Goal: Task Accomplishment & Management: Manage account settings

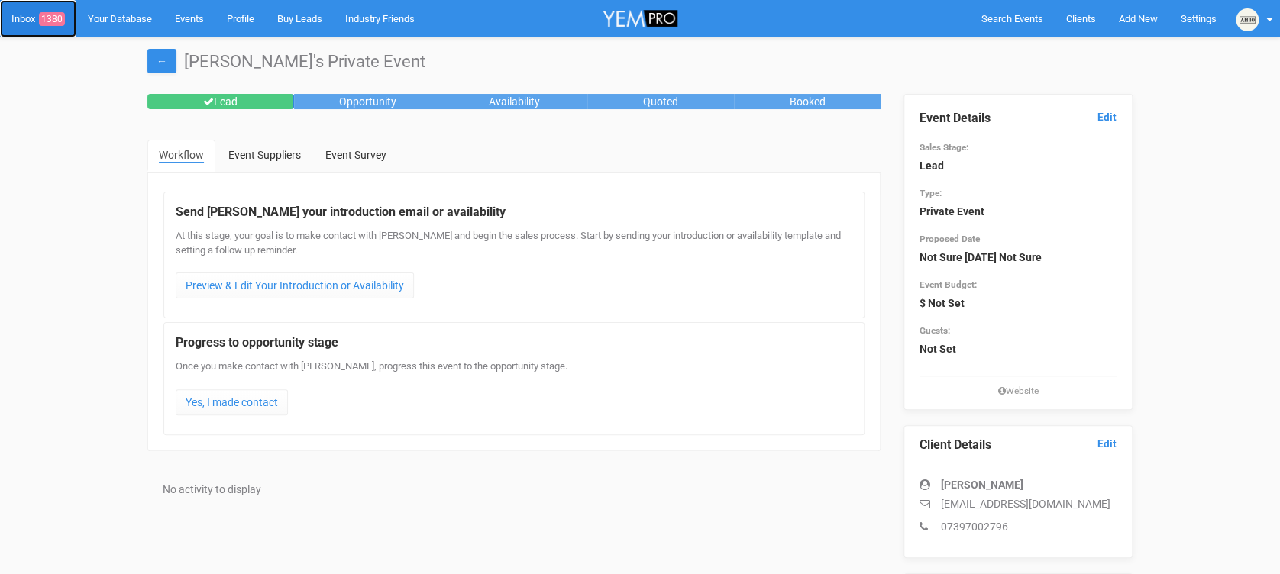
drag, startPoint x: 43, startPoint y: 24, endPoint x: 276, endPoint y: 204, distance: 295.1
click at [43, 24] on span "1380" at bounding box center [52, 19] width 26 height 14
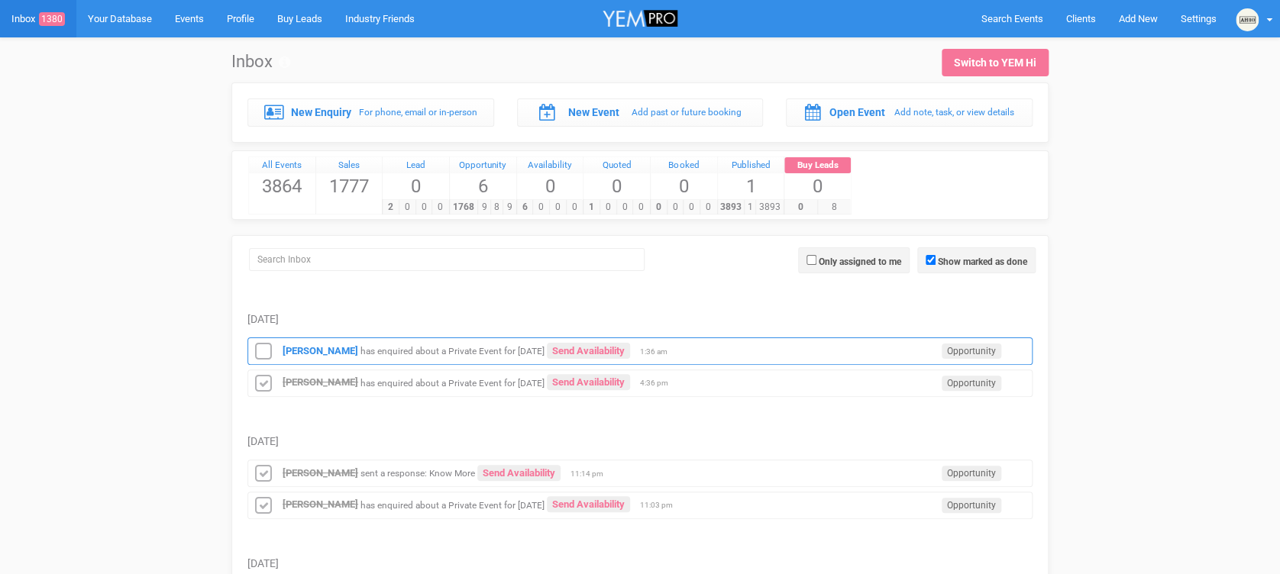
click at [385, 355] on div "[PERSON_NAME] has enquired about a Private Event for [DATE] Send Availability O…" at bounding box center [639, 351] width 785 height 27
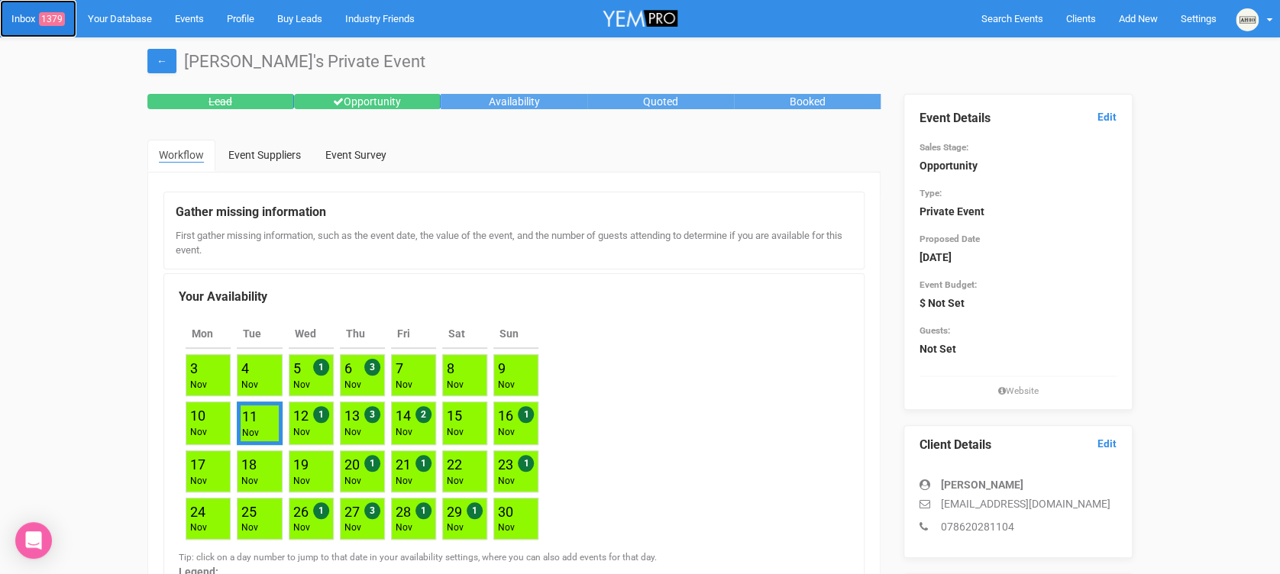
click at [15, 27] on link "Inbox 1379" at bounding box center [38, 18] width 76 height 37
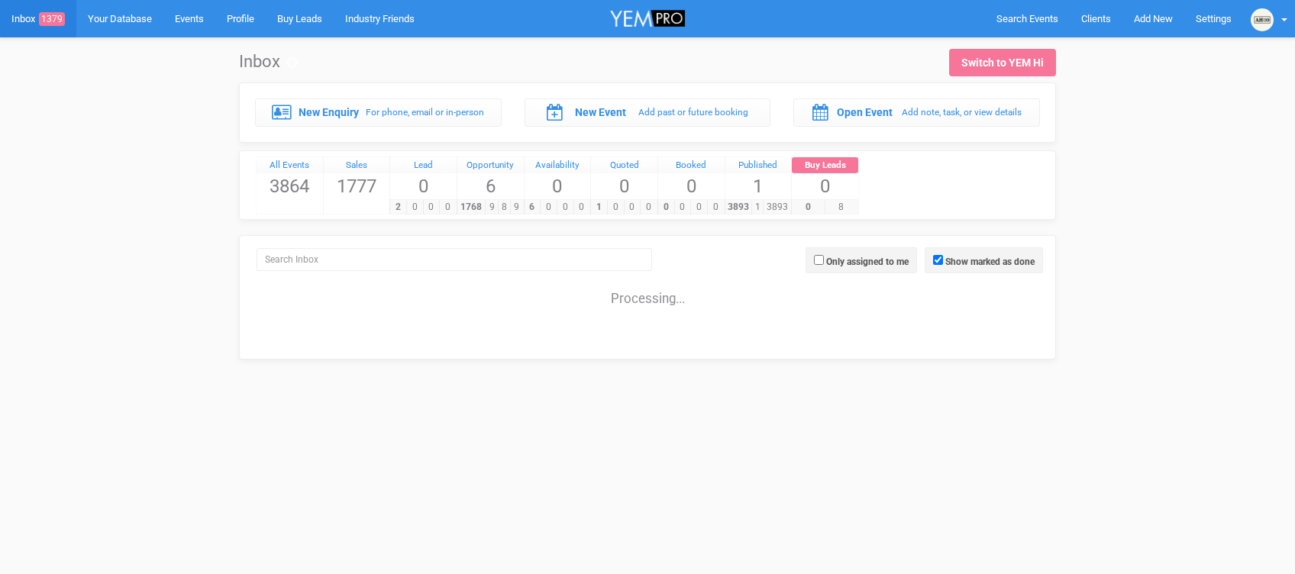
click at [270, 349] on div "Show marked as done Only assigned to me Combined Processing..." at bounding box center [647, 297] width 817 height 124
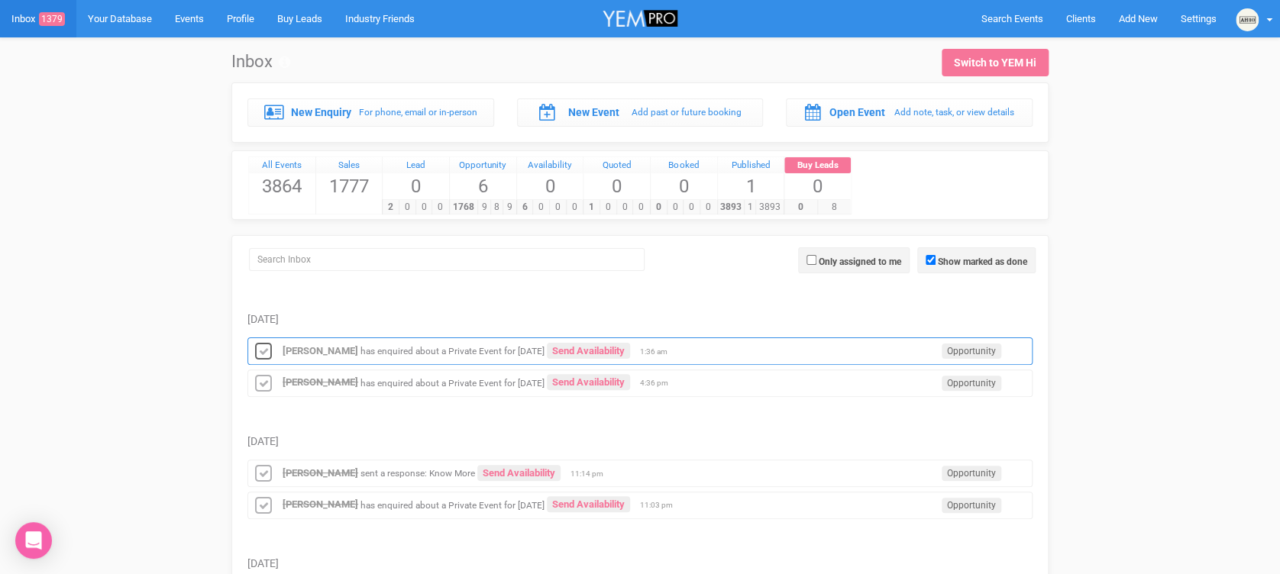
click at [267, 348] on icon at bounding box center [263, 352] width 23 height 20
